Goal: Check status: Check status

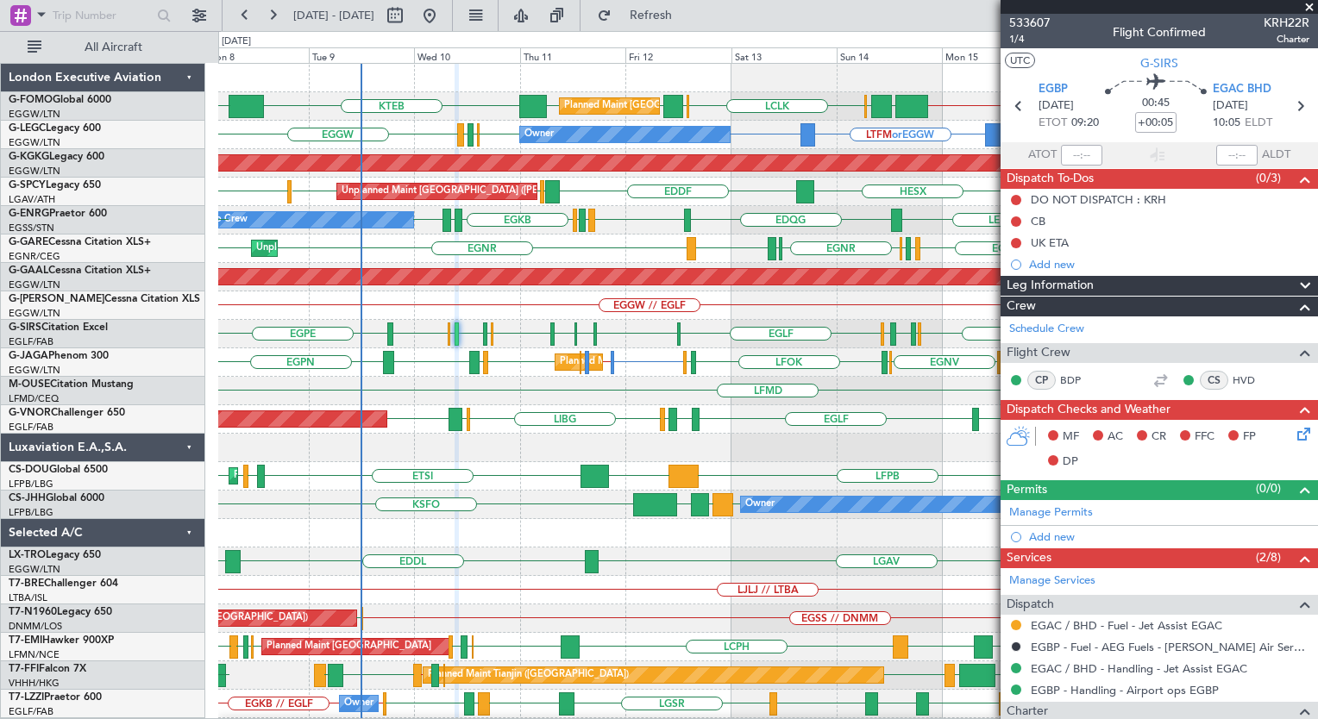
click at [515, 492] on div "KTEB // EGGW EGGW [GEOGRAPHIC_DATA] LCLK [GEOGRAPHIC_DATA] EGGW EGGW KTEB EGGW …" at bounding box center [767, 419] width 1099 height 711
click at [1030, 19] on span "533607" at bounding box center [1029, 23] width 41 height 18
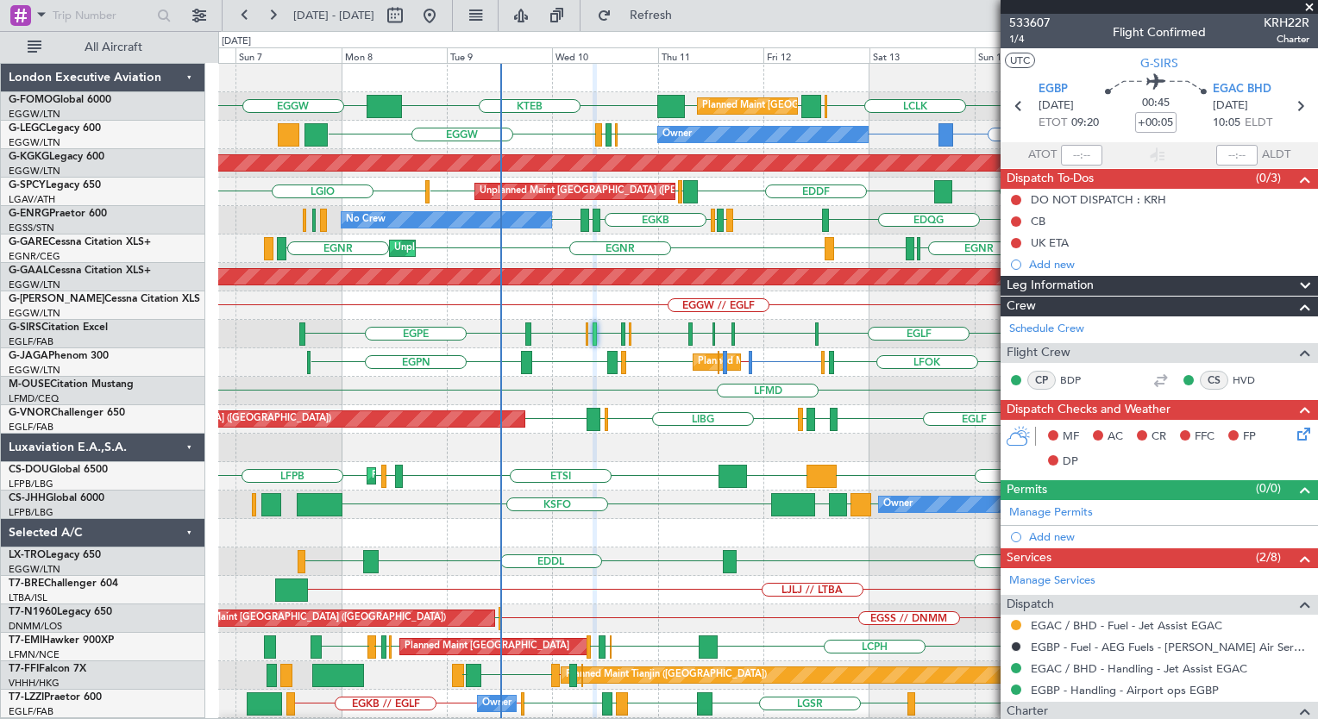
click at [624, 489] on div "KTEB // EGGW EGGW [GEOGRAPHIC_DATA] LCLK [GEOGRAPHIC_DATA] EGGW EGGW KTEB EGGW …" at bounding box center [767, 419] width 1099 height 711
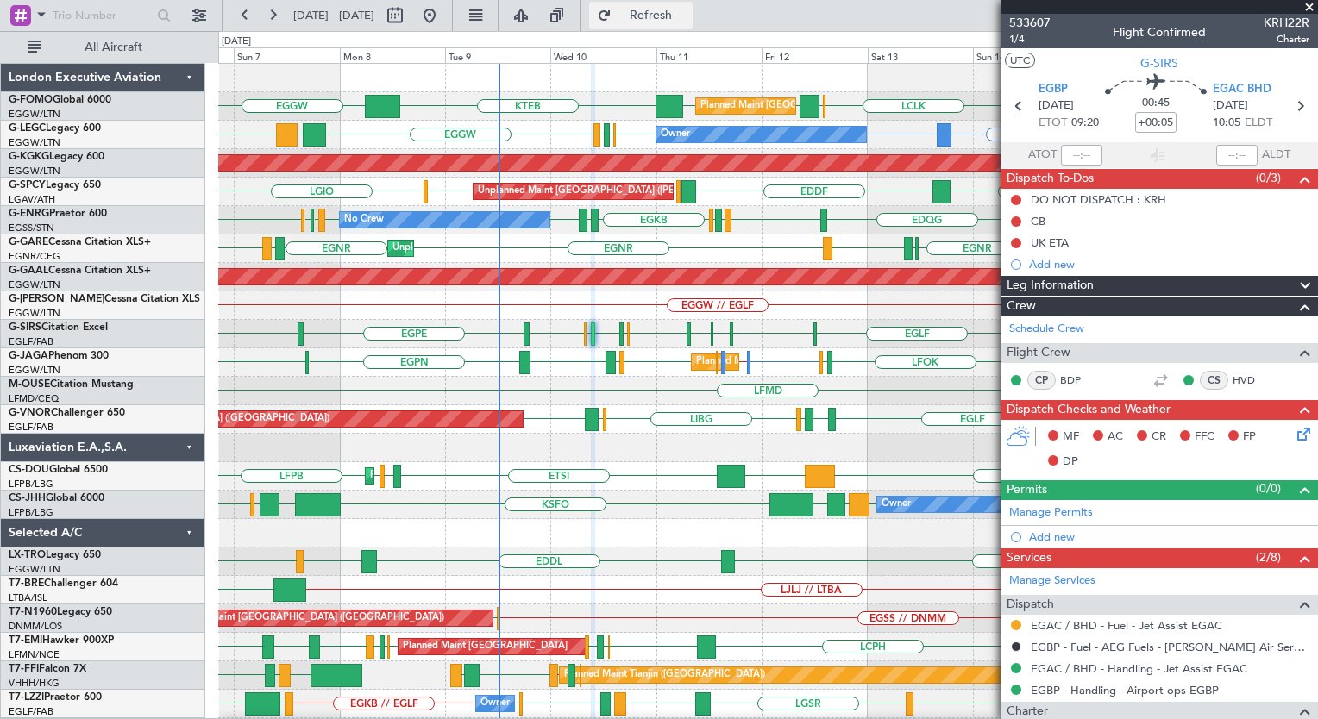
click at [687, 18] on span "Refresh" at bounding box center [651, 15] width 72 height 12
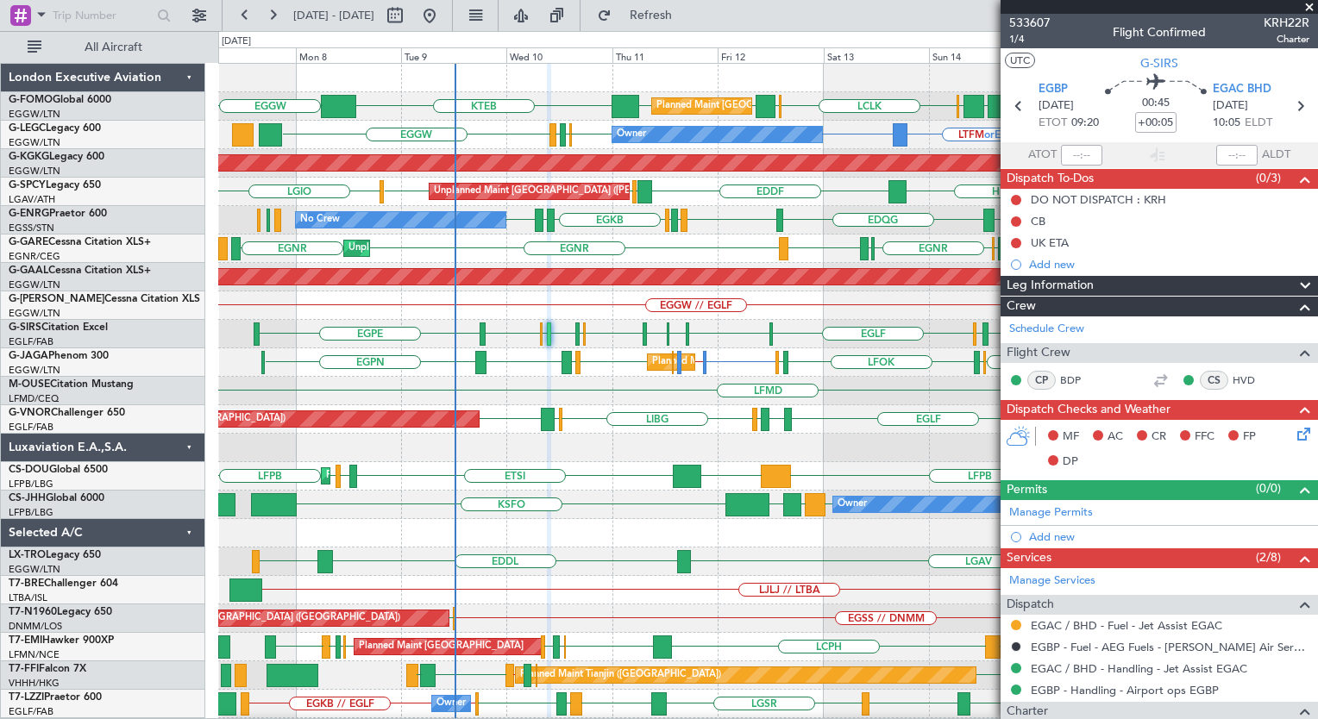
click at [631, 450] on div "Planned Maint [GEOGRAPHIC_DATA] ([GEOGRAPHIC_DATA]) KTEB // EGGW EGGW [GEOGRAPH…" at bounding box center [767, 419] width 1099 height 711
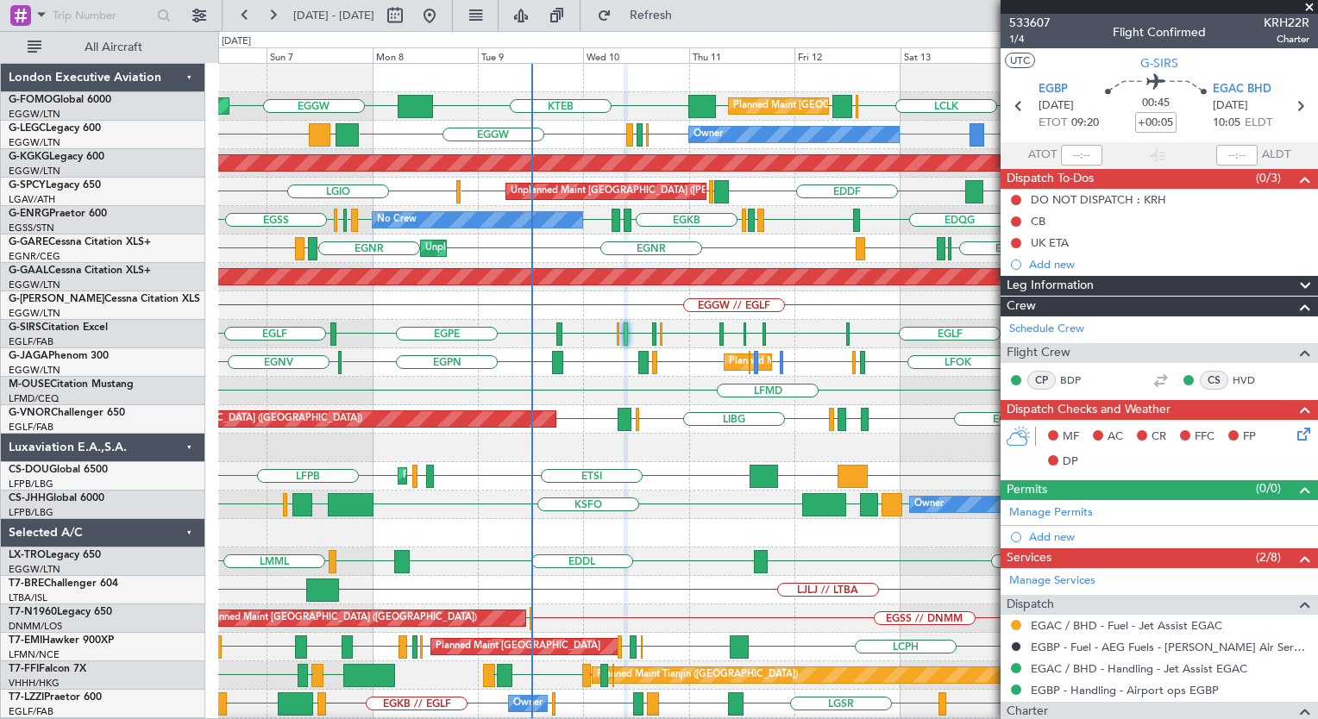
drag, startPoint x: 819, startPoint y: 529, endPoint x: 702, endPoint y: 582, distance: 128.5
click at [582, 529] on div at bounding box center [767, 533] width 1099 height 28
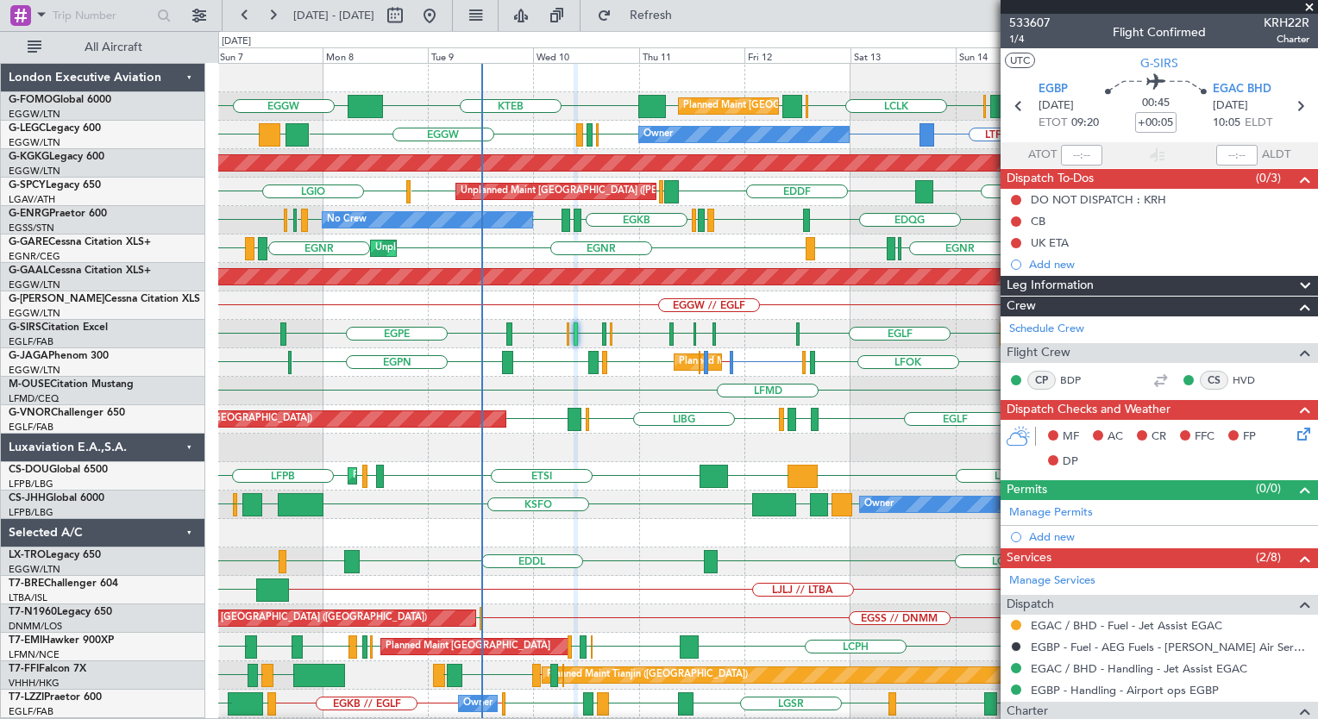
click at [636, 495] on div "Planned Maint [GEOGRAPHIC_DATA] ([GEOGRAPHIC_DATA]) KTEB // EGGW EGGW [GEOGRAPH…" at bounding box center [767, 419] width 1099 height 711
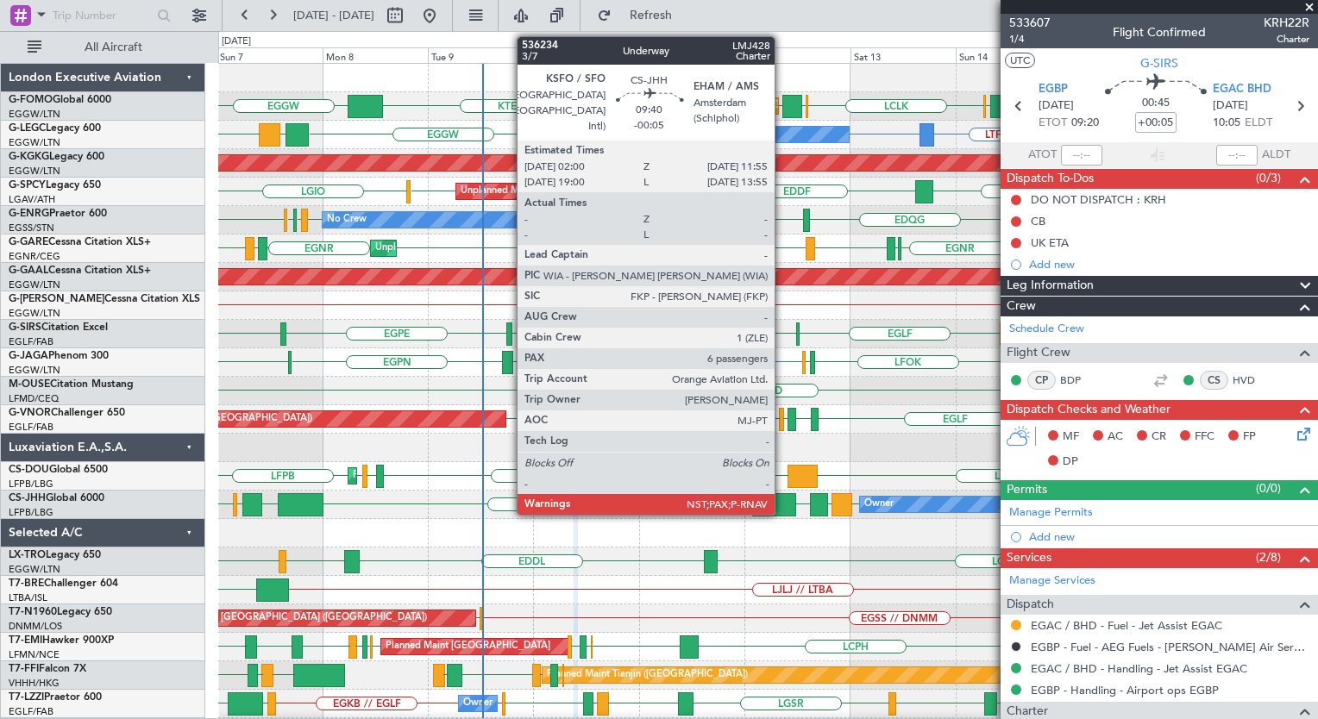
click at [782, 504] on div at bounding box center [774, 504] width 44 height 23
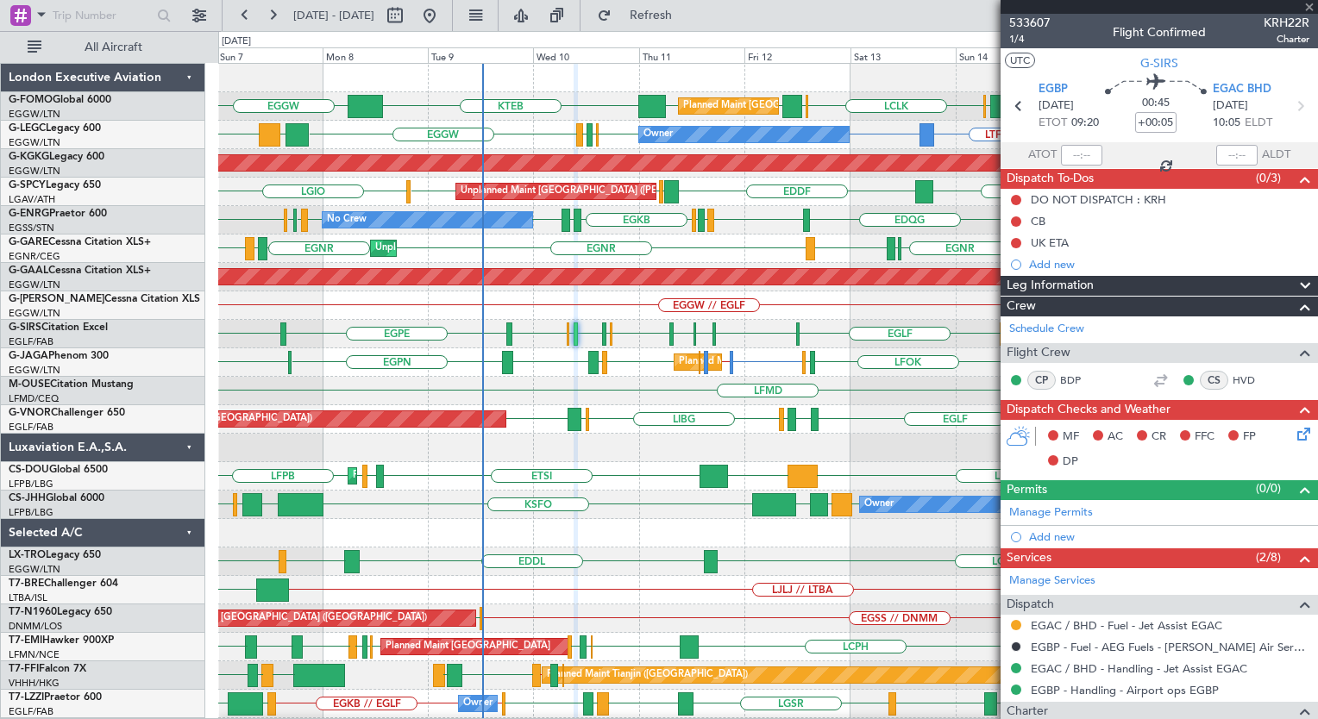
type input "-00:05"
type input "7"
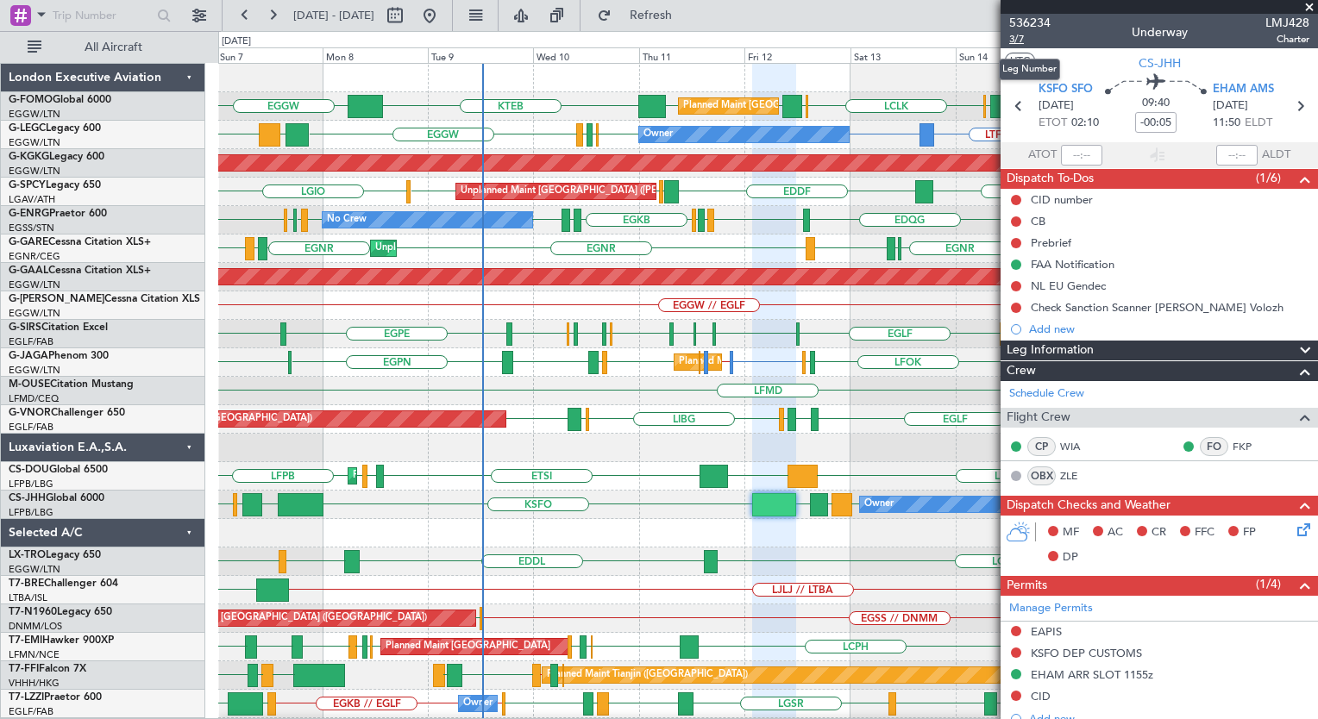
click at [1014, 34] on span "3/7" at bounding box center [1029, 39] width 41 height 15
click at [687, 9] on span "Refresh" at bounding box center [651, 15] width 72 height 12
